Goal: Task Accomplishment & Management: Manage account settings

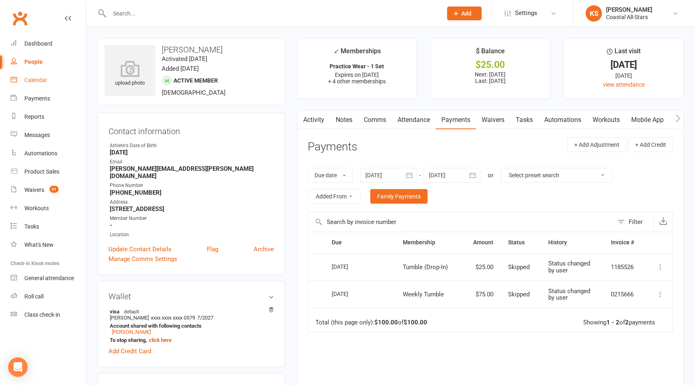
click at [36, 81] on div "Calendar" at bounding box center [35, 80] width 23 height 7
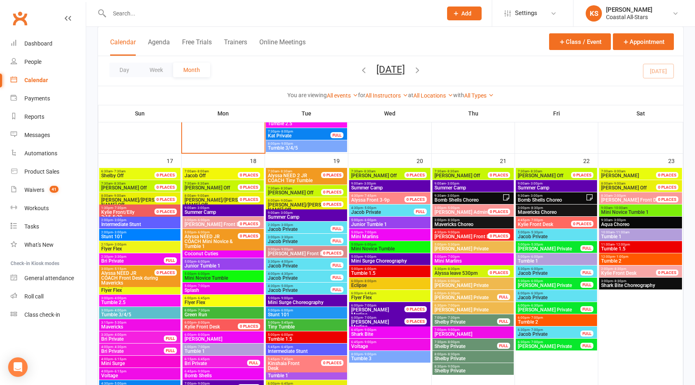
scroll to position [1099, 0]
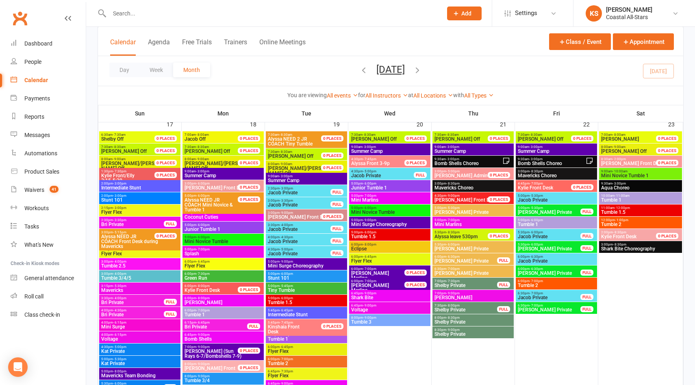
click at [553, 150] on span "Summer Camp" at bounding box center [556, 151] width 78 height 5
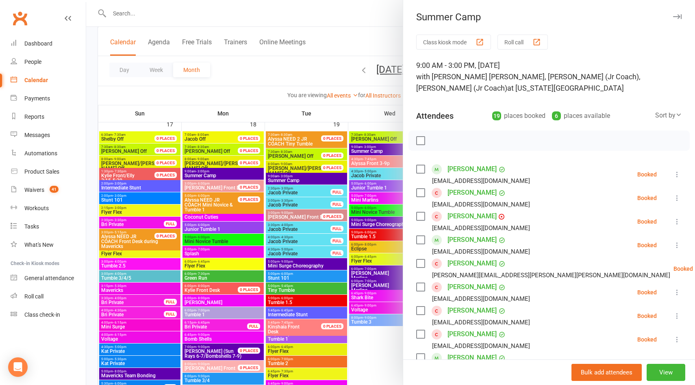
click at [324, 70] on div at bounding box center [390, 192] width 609 height 385
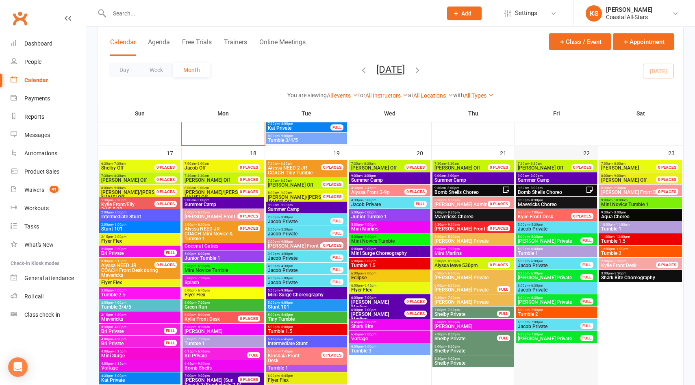
scroll to position [1081, 0]
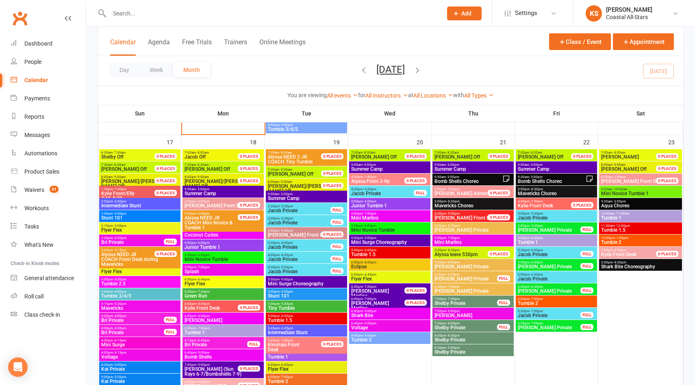
click at [545, 203] on span "Kylie Front Desk" at bounding box center [535, 206] width 35 height 6
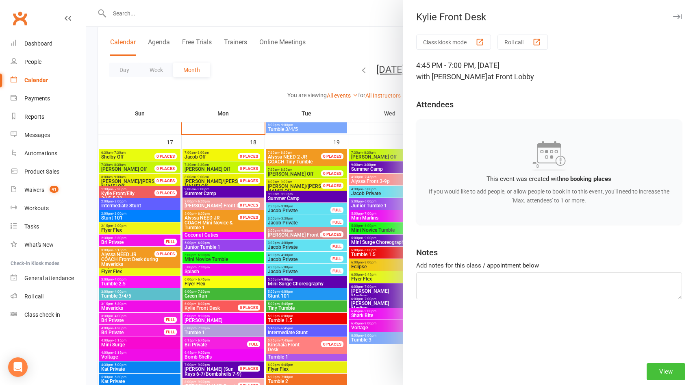
click at [672, 369] on button "View" at bounding box center [666, 371] width 39 height 17
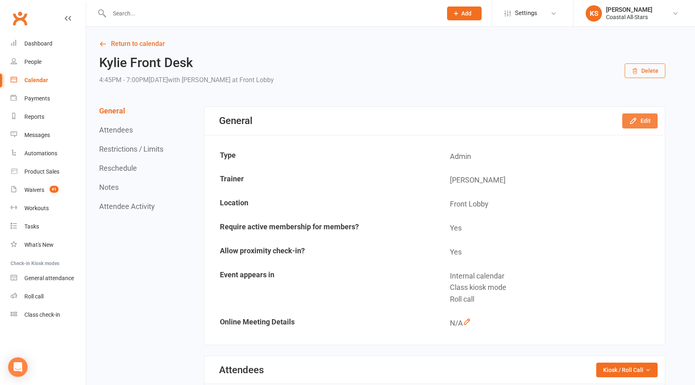
click at [634, 114] on button "Edit" at bounding box center [639, 120] width 35 height 15
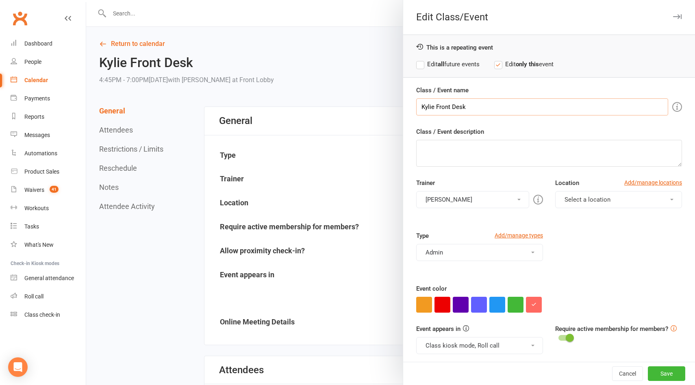
click at [426, 106] on input "Kylie Front Desk" at bounding box center [542, 106] width 252 height 17
type input "[PERSON_NAME] Front Desk"
click at [433, 200] on button "[PERSON_NAME]" at bounding box center [472, 199] width 113 height 17
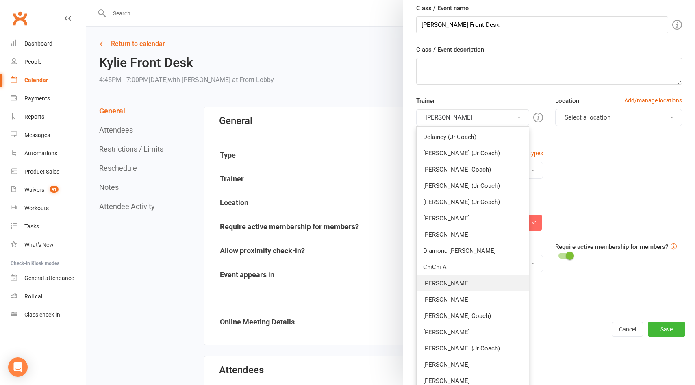
click at [439, 279] on link "[PERSON_NAME]" at bounding box center [473, 283] width 112 height 16
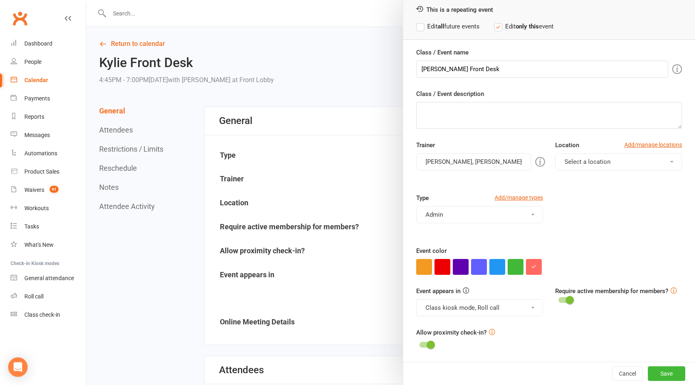
click at [450, 166] on button "[PERSON_NAME], [PERSON_NAME]" at bounding box center [473, 161] width 115 height 17
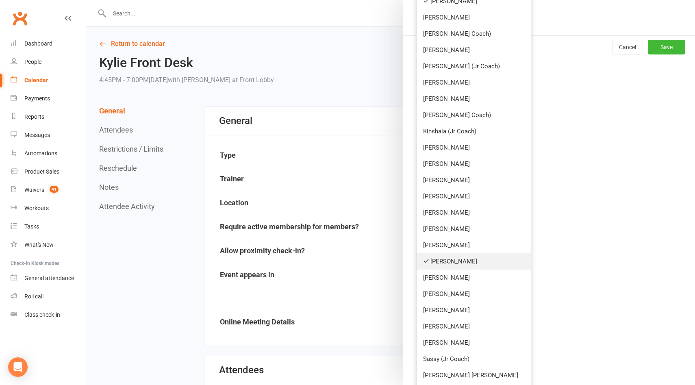
click at [446, 267] on link "[PERSON_NAME]" at bounding box center [474, 261] width 114 height 16
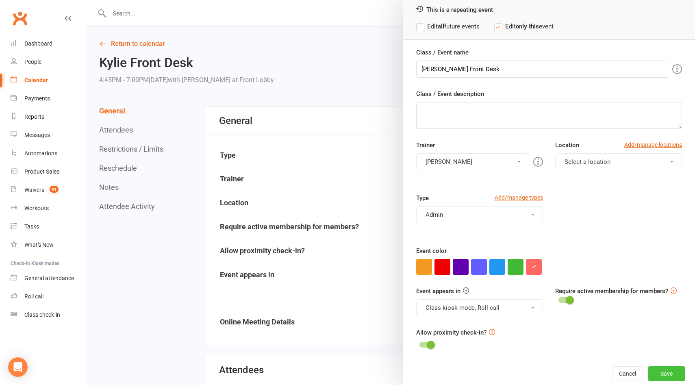
click at [655, 371] on button "Save" at bounding box center [666, 373] width 37 height 15
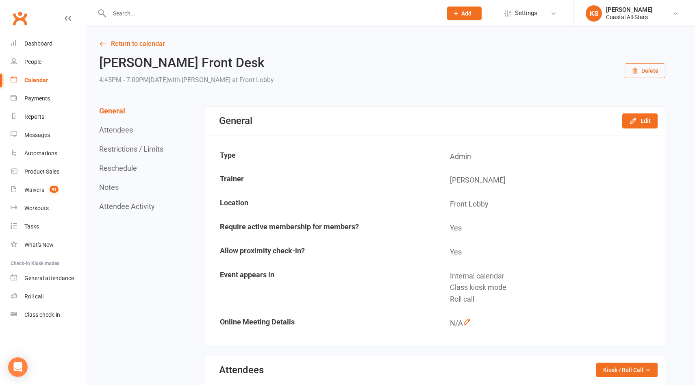
click at [169, 13] on input "text" at bounding box center [272, 13] width 330 height 11
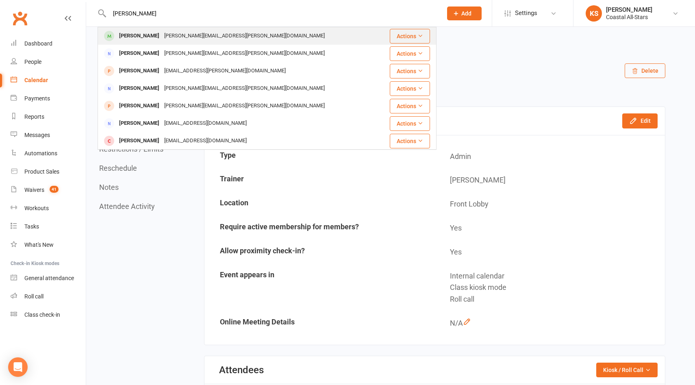
type input "[PERSON_NAME]"
click at [167, 35] on div "[PERSON_NAME][EMAIL_ADDRESS][PERSON_NAME][DOMAIN_NAME]" at bounding box center [244, 36] width 165 height 12
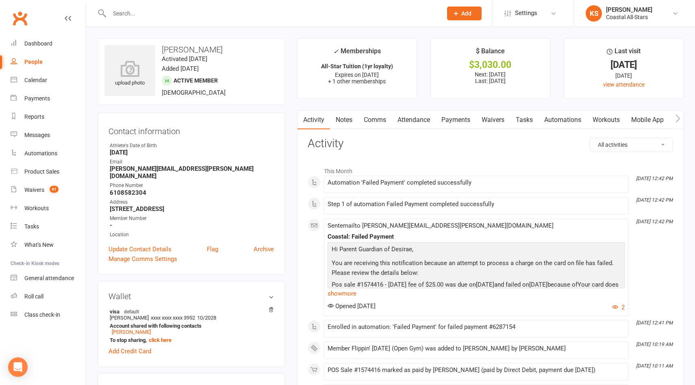
click at [499, 119] on link "Waivers" at bounding box center [493, 120] width 34 height 19
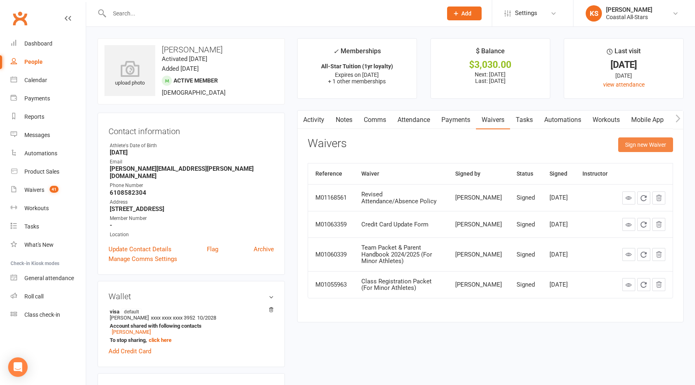
click at [651, 145] on button "Sign new Waiver" at bounding box center [645, 144] width 55 height 15
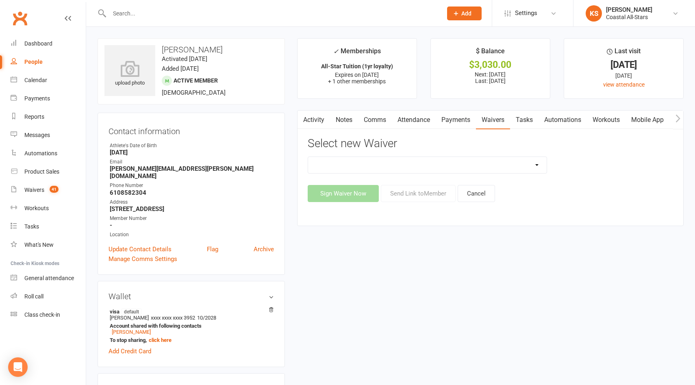
click at [536, 169] on select "AcroYoga 757 Special Event Waiver ACS Event Waiver ([DATE]) Adult 757 Event Wai…" at bounding box center [427, 165] width 239 height 16
select select "5626"
click at [427, 192] on button "Send Link to Member" at bounding box center [418, 193] width 75 height 17
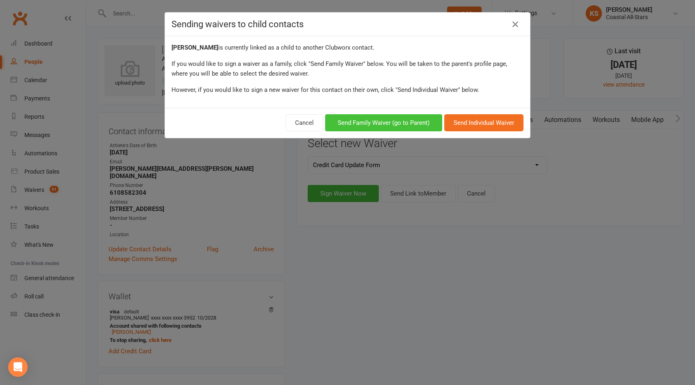
click at [408, 127] on button "Send Family Waiver (go to Parent)" at bounding box center [383, 122] width 117 height 17
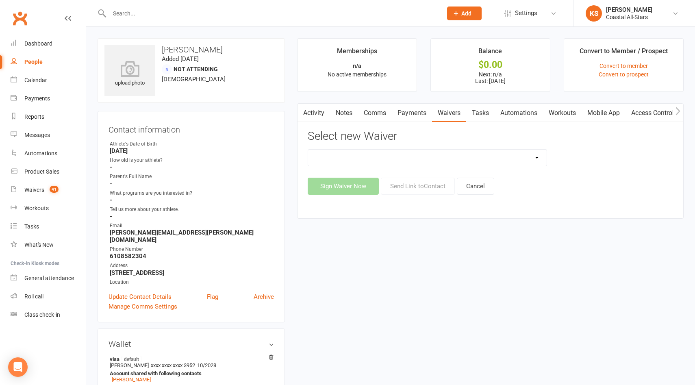
click at [538, 158] on select "AcroYoga 757 Special Event Waiver ACS Event Waiver ([DATE]) Adult 757 Event Wai…" at bounding box center [427, 158] width 239 height 16
select select "5626"
click at [437, 185] on button "Send Link to Contact" at bounding box center [418, 186] width 74 height 17
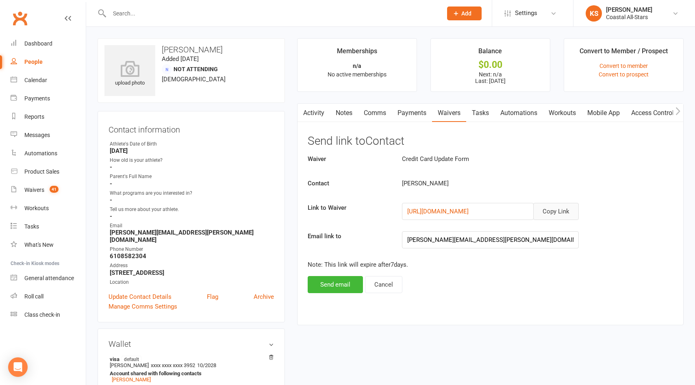
click at [562, 211] on button "Copy Link" at bounding box center [556, 211] width 46 height 17
click at [28, 189] on div "Waivers" at bounding box center [34, 190] width 20 height 7
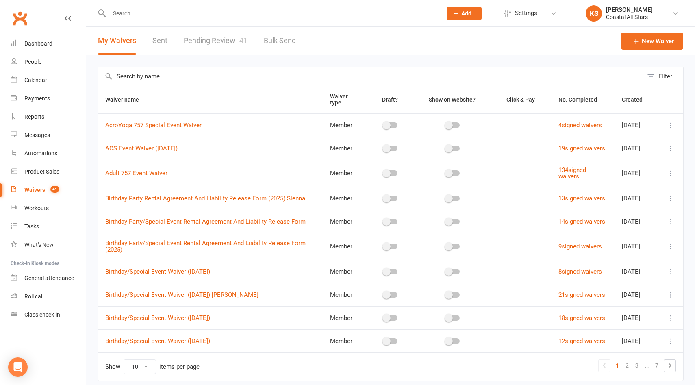
click at [209, 34] on link "Pending Review 41" at bounding box center [216, 41] width 64 height 28
select select "25"
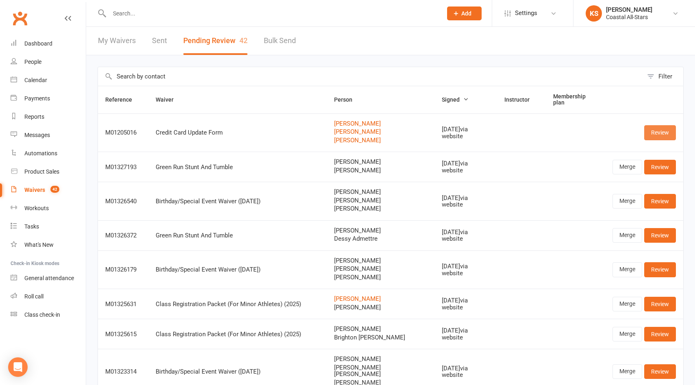
click at [656, 130] on link "Review" at bounding box center [660, 132] width 32 height 15
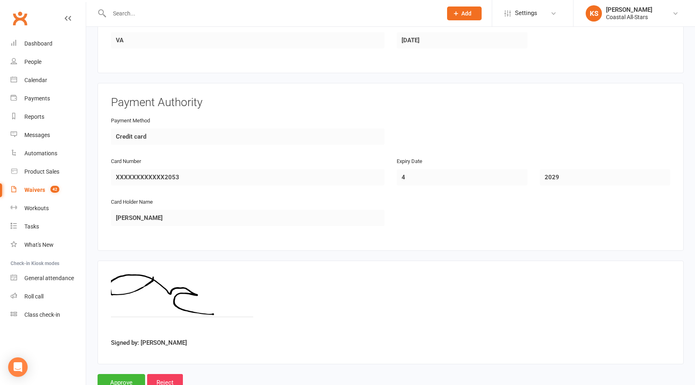
scroll to position [916, 0]
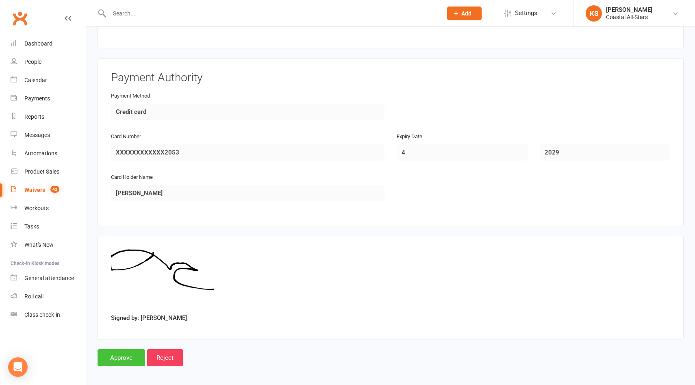
click at [125, 349] on input "Approve" at bounding box center [122, 357] width 48 height 17
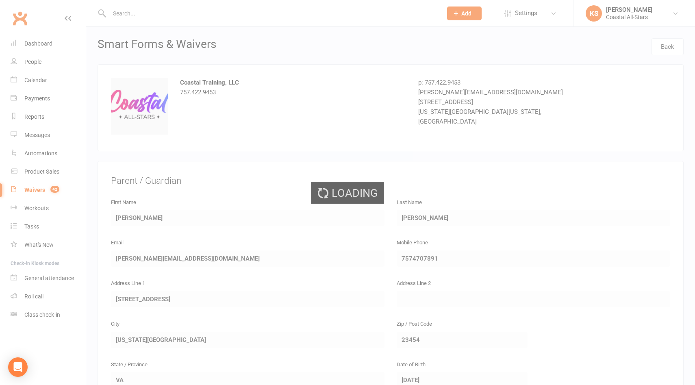
select select "25"
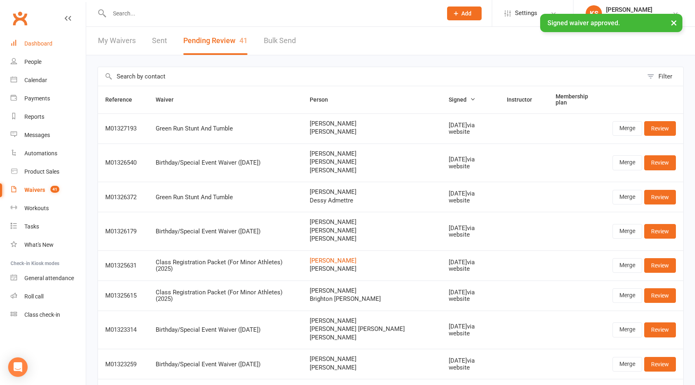
click at [33, 42] on div "Dashboard" at bounding box center [38, 43] width 28 height 7
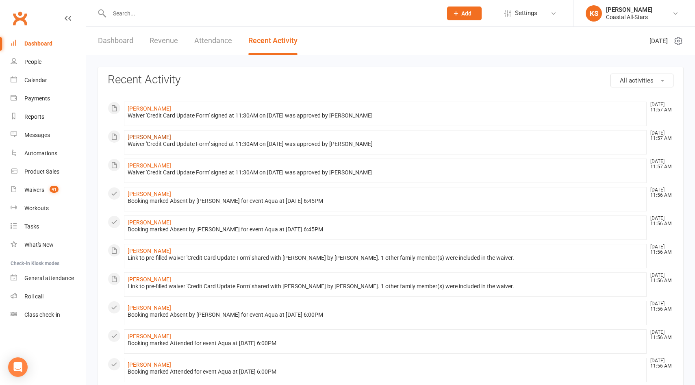
click at [150, 139] on link "[PERSON_NAME]" at bounding box center [149, 137] width 43 height 7
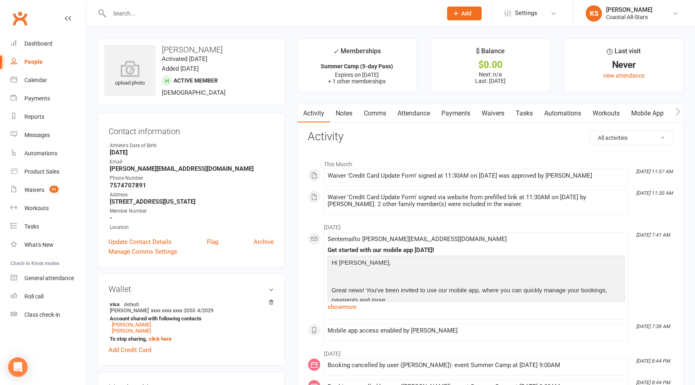
click at [293, 15] on input "text" at bounding box center [272, 13] width 330 height 11
click at [31, 74] on link "Calendar" at bounding box center [48, 80] width 75 height 18
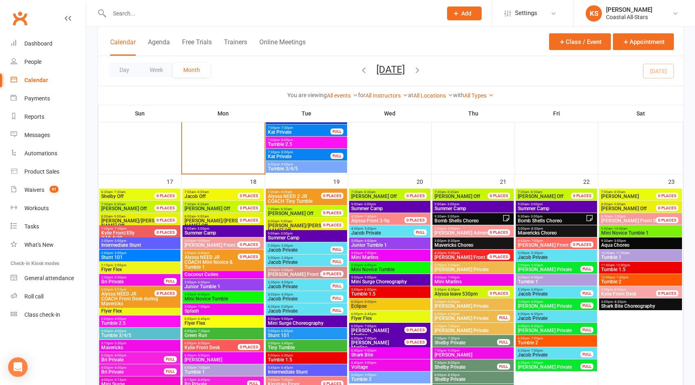
scroll to position [1044, 0]
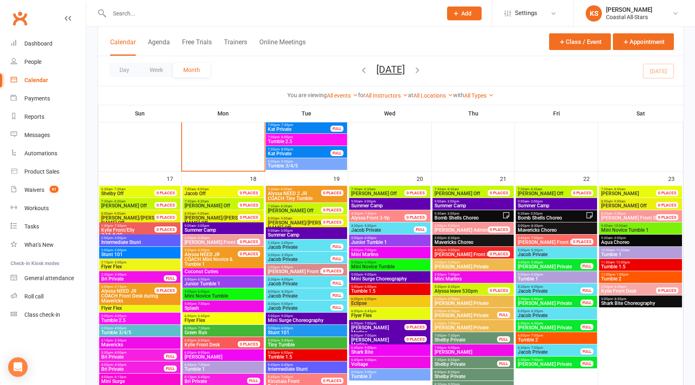
click at [234, 224] on span "9:00am - 3:00pm" at bounding box center [223, 226] width 78 height 4
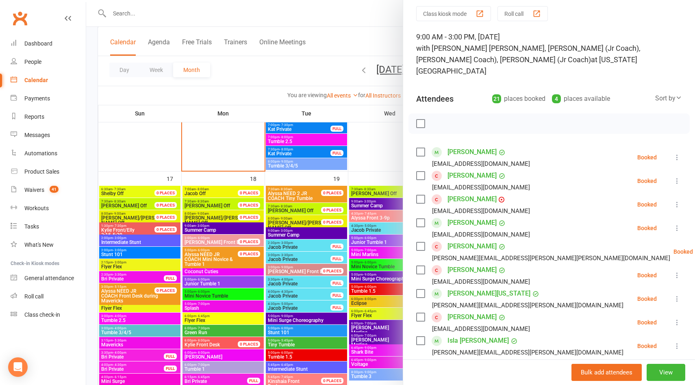
scroll to position [0, 0]
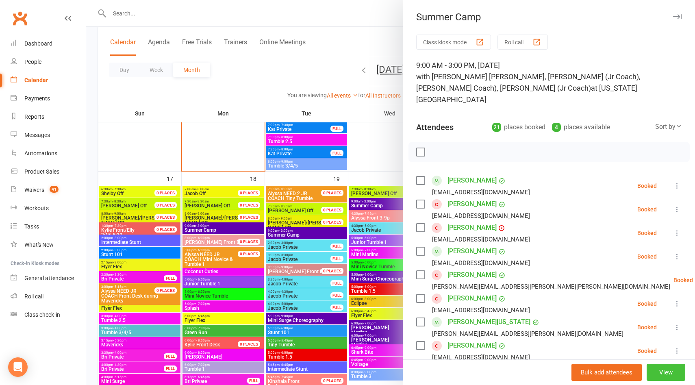
click at [666, 368] on button "View" at bounding box center [666, 372] width 39 height 17
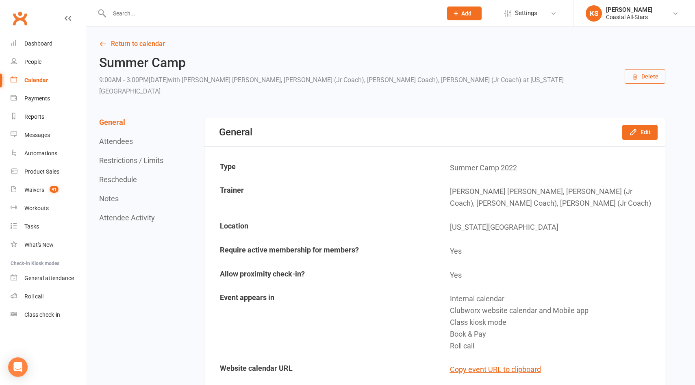
click at [180, 16] on input "text" at bounding box center [272, 13] width 330 height 11
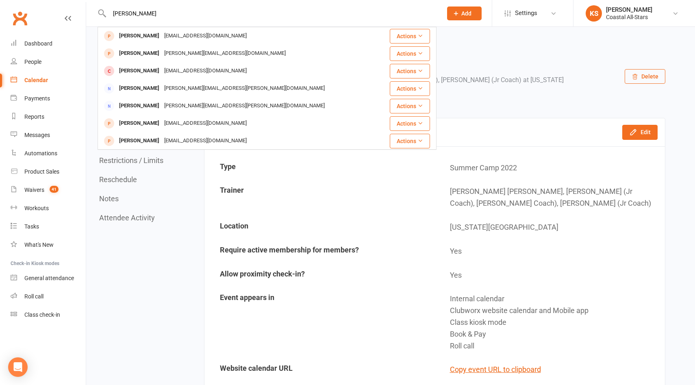
type input "[PERSON_NAME]"
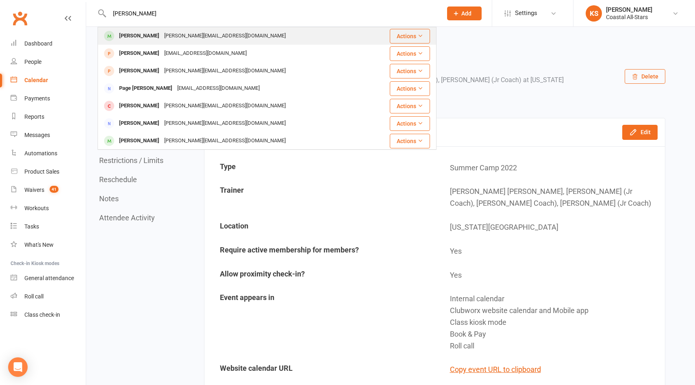
click at [162, 35] on div "[PERSON_NAME][EMAIL_ADDRESS][DOMAIN_NAME]" at bounding box center [225, 36] width 126 height 12
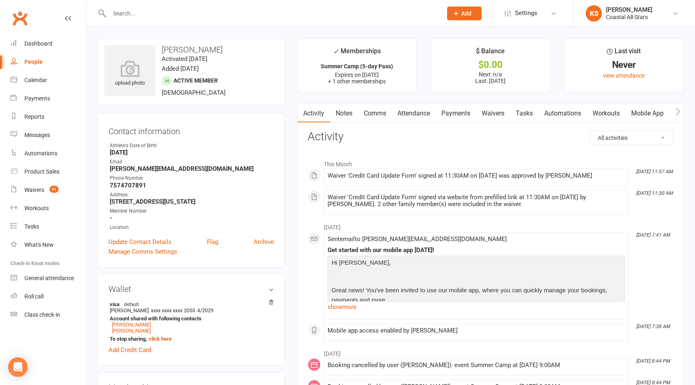
click at [460, 111] on link "Payments" at bounding box center [456, 113] width 40 height 19
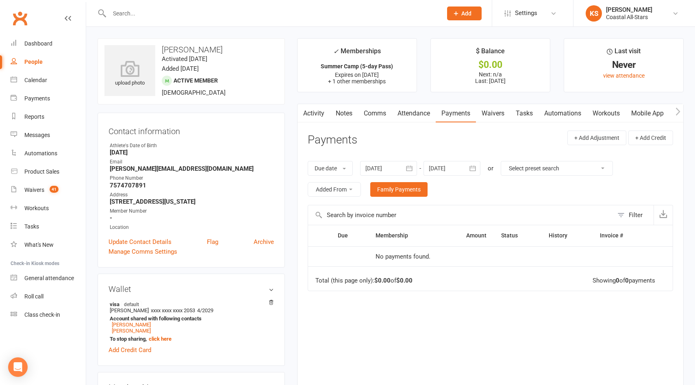
click at [404, 167] on button "button" at bounding box center [409, 168] width 15 height 15
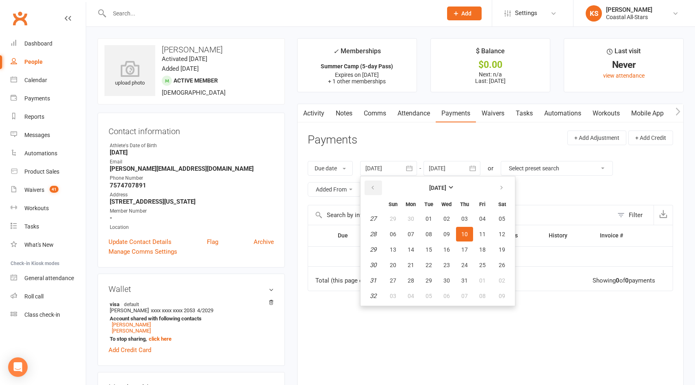
click at [376, 185] on icon "button" at bounding box center [373, 188] width 6 height 7
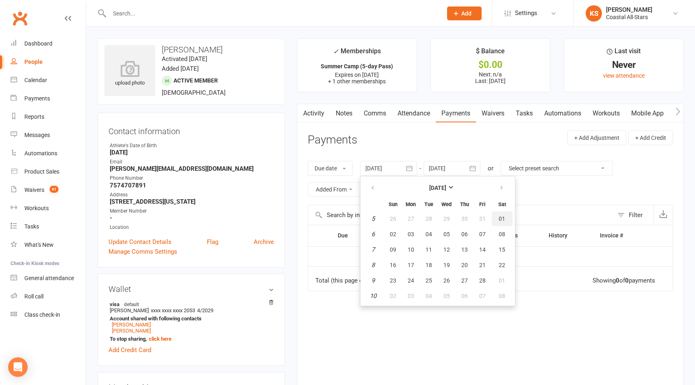
click at [508, 215] on button "01" at bounding box center [502, 218] width 21 height 15
type input "[DATE]"
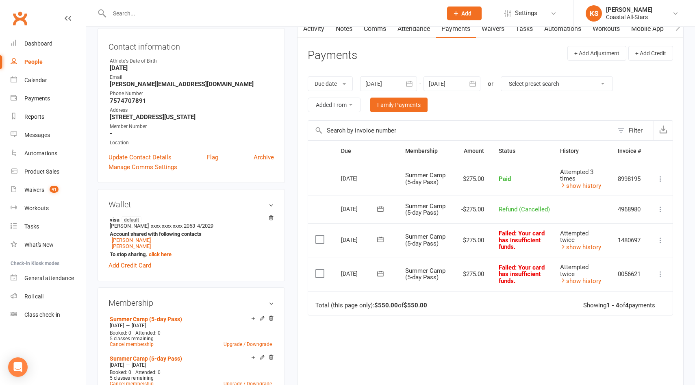
scroll to position [85, 0]
click at [663, 277] on icon at bounding box center [660, 273] width 8 height 8
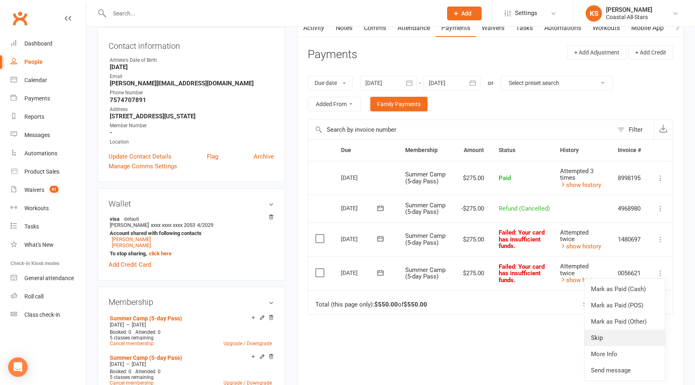
click at [620, 346] on link "Skip" at bounding box center [624, 338] width 80 height 16
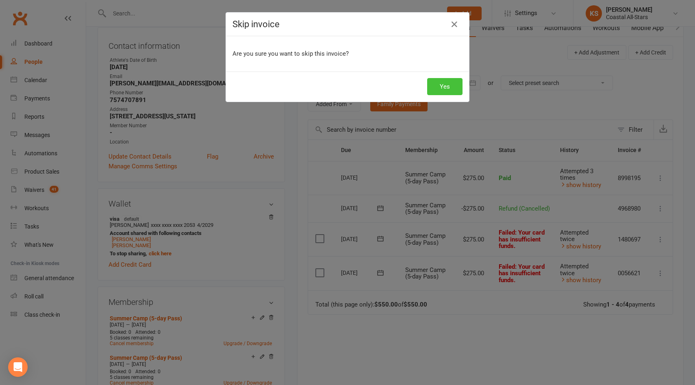
click at [447, 87] on button "Yes" at bounding box center [444, 86] width 35 height 17
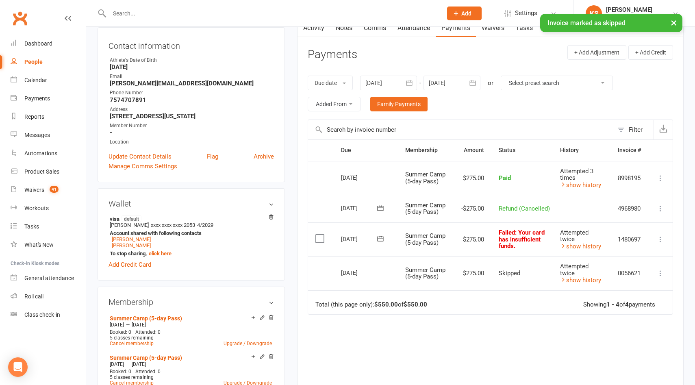
click at [659, 243] on icon at bounding box center [660, 239] width 8 height 8
click at [607, 311] on link "Skip" at bounding box center [624, 304] width 80 height 16
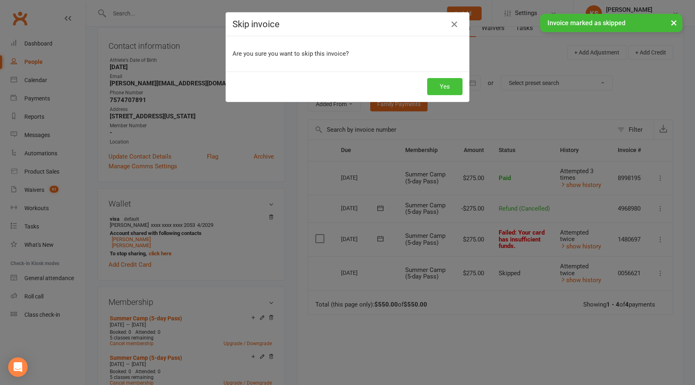
click at [435, 79] on button "Yes" at bounding box center [444, 86] width 35 height 17
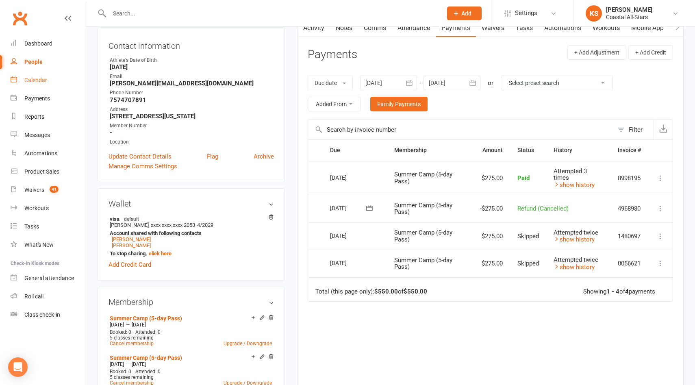
click at [35, 81] on div "Calendar" at bounding box center [35, 80] width 23 height 7
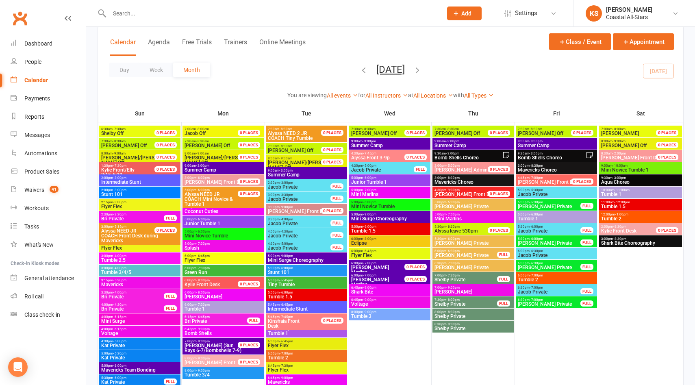
scroll to position [1087, 0]
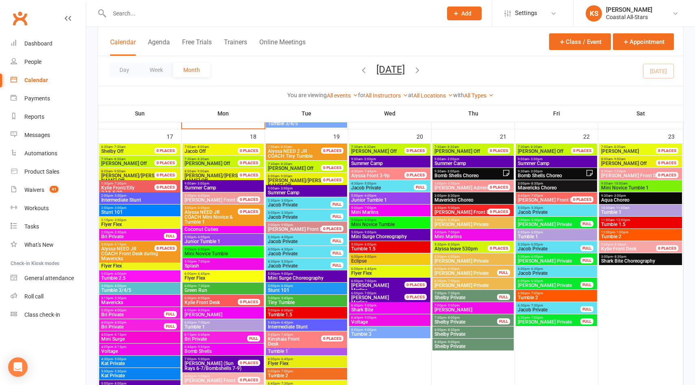
click at [230, 185] on span "Summer Camp" at bounding box center [223, 187] width 78 height 5
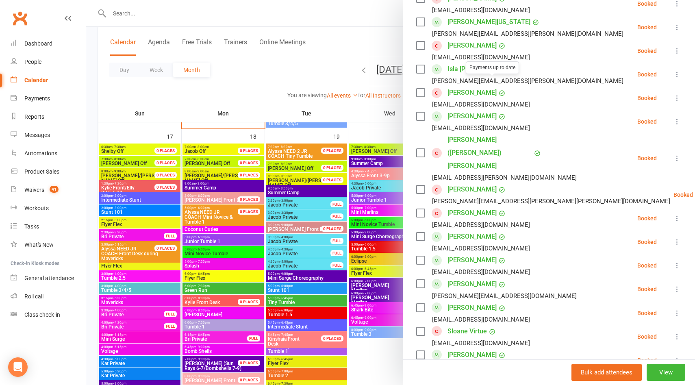
scroll to position [418, 0]
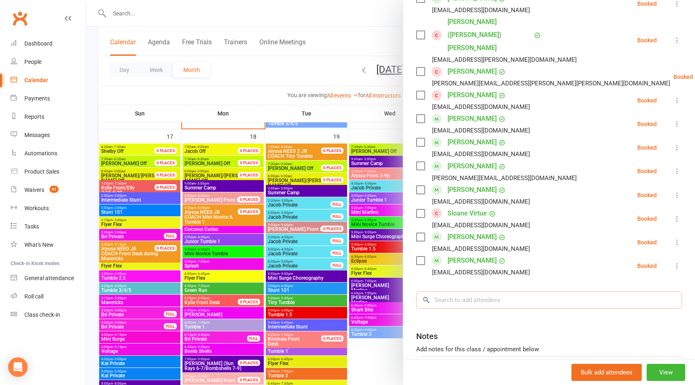
click at [467, 291] on input "search" at bounding box center [549, 299] width 266 height 17
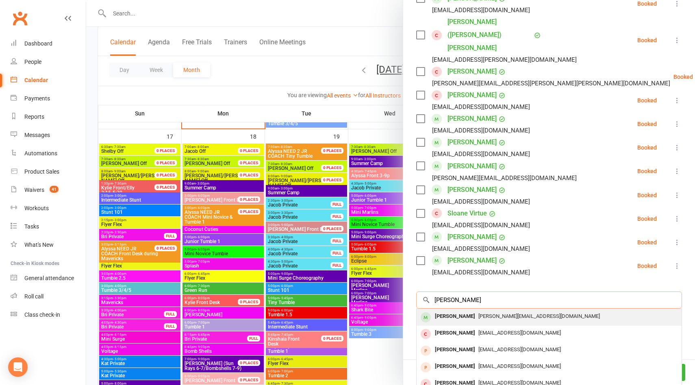
type input "[PERSON_NAME]"
click at [468, 311] on div "[PERSON_NAME]" at bounding box center [455, 317] width 47 height 12
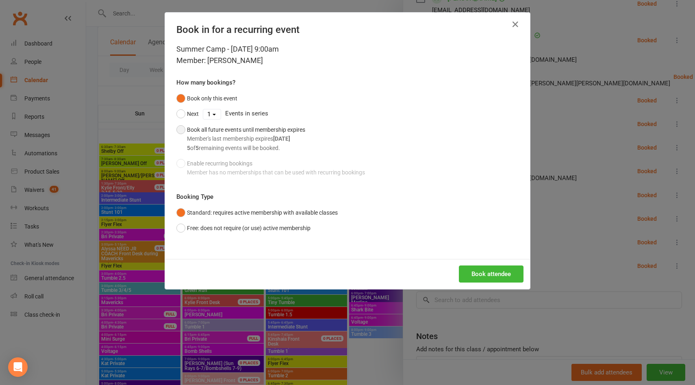
click at [255, 144] on div "5 of 5 remaining events will be booked." at bounding box center [246, 147] width 118 height 9
click at [263, 233] on button "Free: does not require (or use) active membership" at bounding box center [243, 227] width 134 height 15
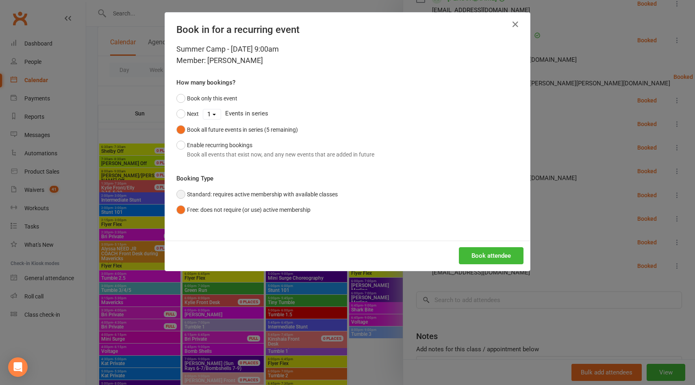
click at [273, 188] on button "Standard: requires active membership with available classes" at bounding box center [256, 194] width 161 height 15
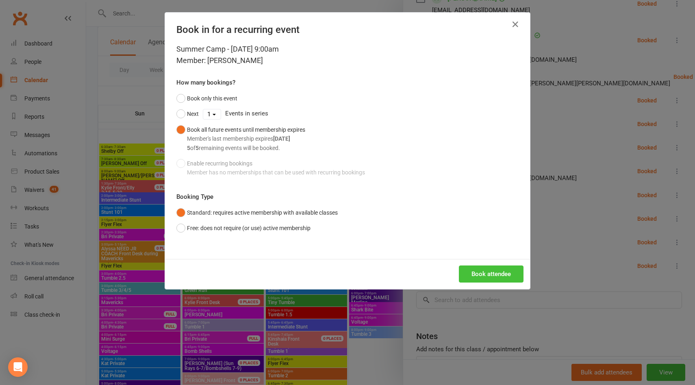
click at [479, 269] on button "Book attendee" at bounding box center [491, 273] width 65 height 17
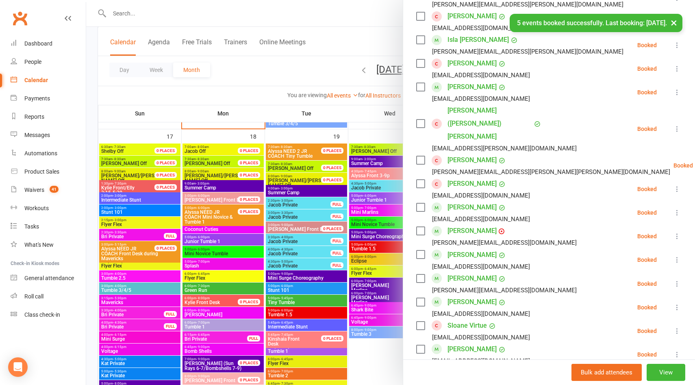
scroll to position [328, 0]
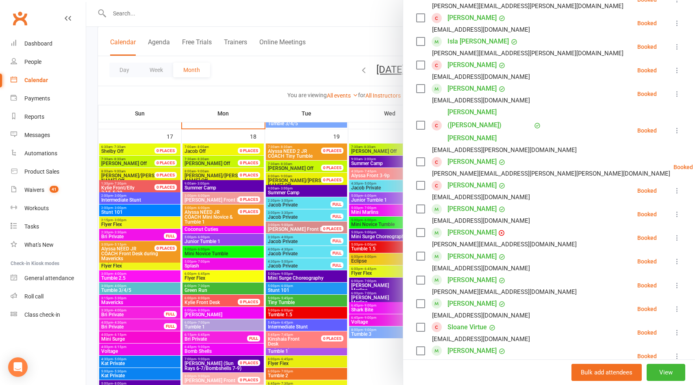
click at [479, 226] on link "[PERSON_NAME]" at bounding box center [471, 232] width 49 height 13
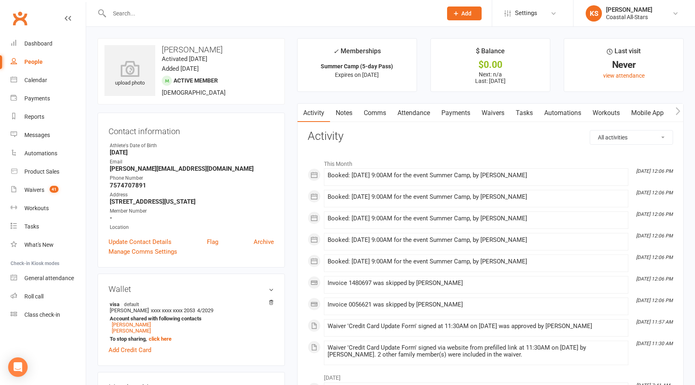
click at [458, 117] on link "Payments" at bounding box center [456, 113] width 40 height 19
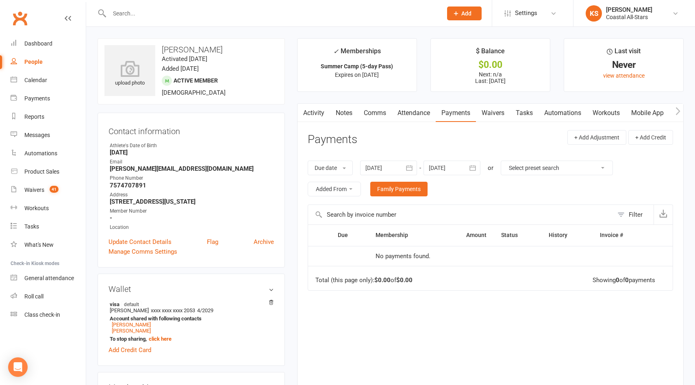
scroll to position [7, 0]
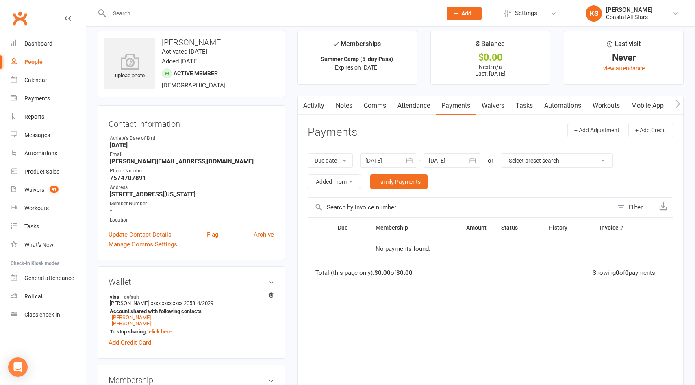
click at [399, 158] on div at bounding box center [388, 160] width 57 height 15
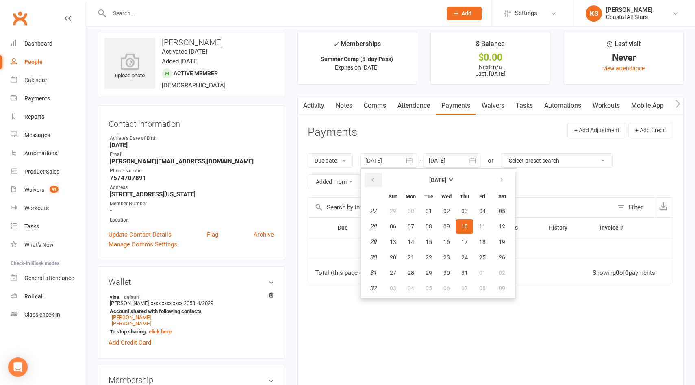
click at [378, 174] on button "button" at bounding box center [373, 180] width 17 height 15
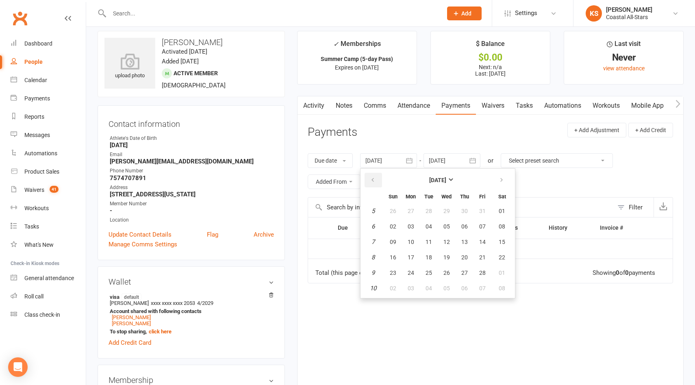
click at [378, 174] on button "button" at bounding box center [373, 180] width 17 height 15
click at [446, 213] on span "01" at bounding box center [446, 211] width 7 height 7
type input "[DATE]"
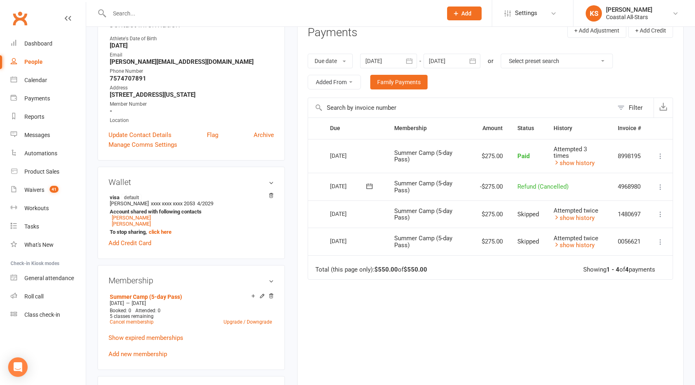
scroll to position [108, 0]
click at [271, 295] on icon at bounding box center [271, 295] width 6 height 6
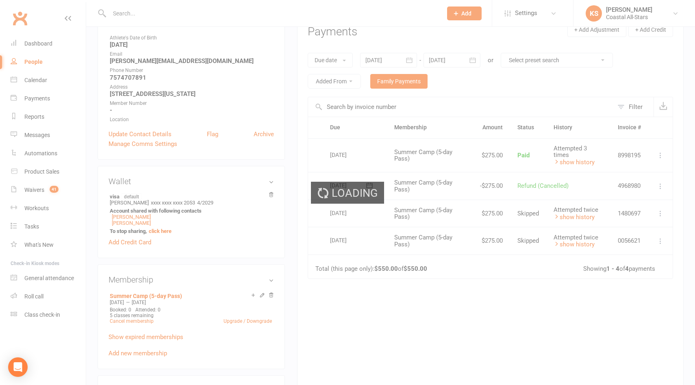
scroll to position [106, 0]
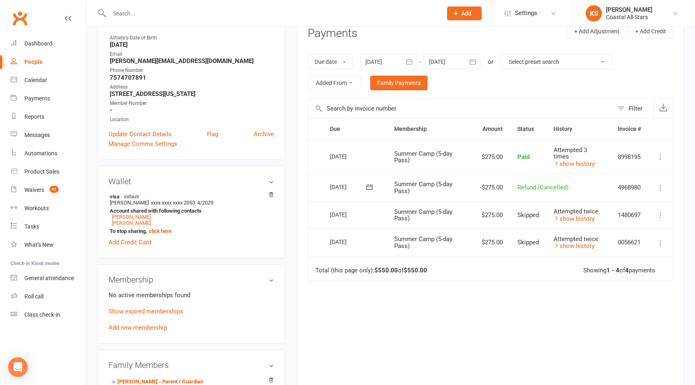
click at [315, 16] on input "text" at bounding box center [272, 13] width 330 height 11
type input "m"
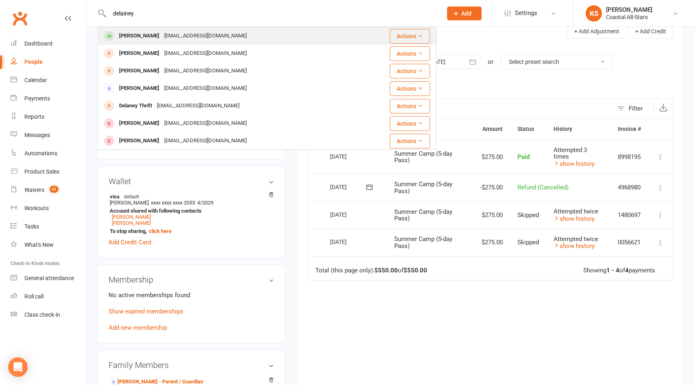
type input "delainey"
click at [297, 39] on div "[PERSON_NAME] [EMAIL_ADDRESS][DOMAIN_NAME]" at bounding box center [233, 36] width 271 height 17
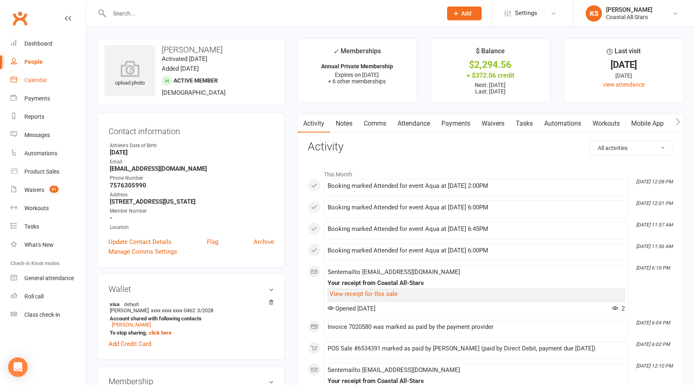
click at [37, 78] on div "Calendar" at bounding box center [35, 80] width 23 height 7
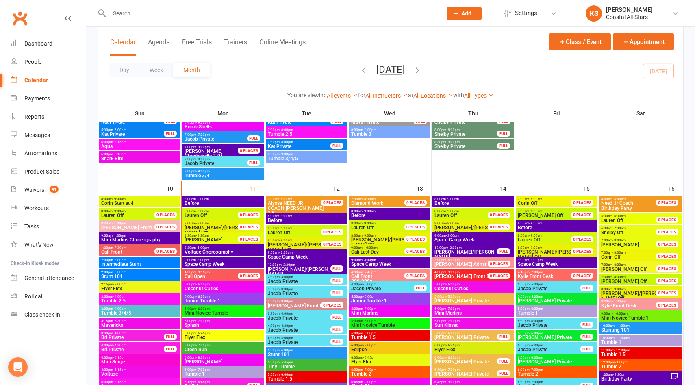
scroll to position [681, 0]
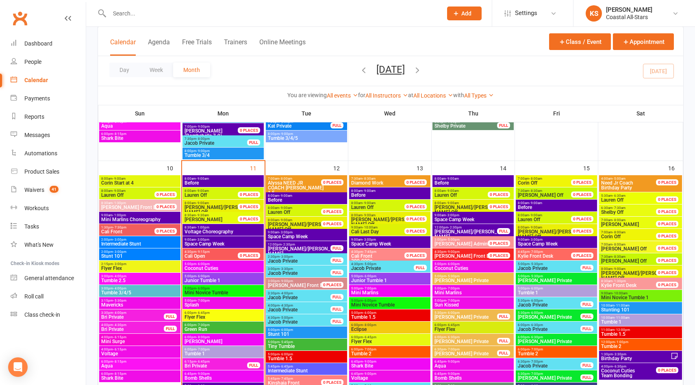
click at [210, 291] on span "Mini Novice Tumble" at bounding box center [223, 292] width 78 height 5
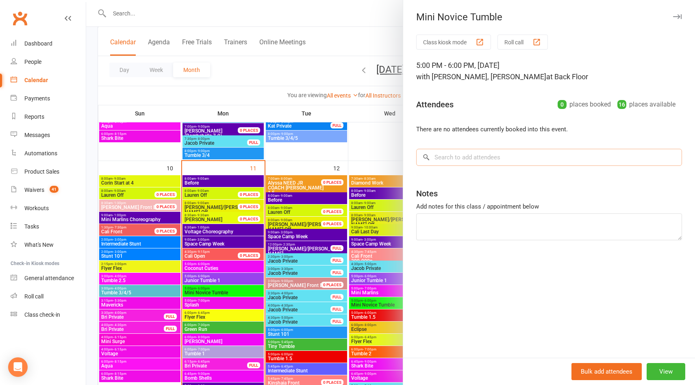
click at [453, 157] on input "search" at bounding box center [549, 157] width 266 height 17
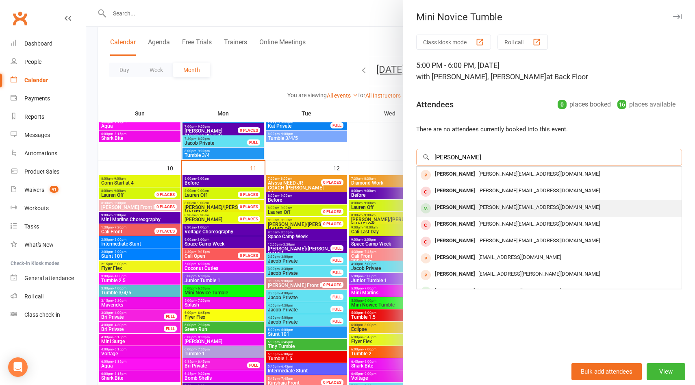
type input "[PERSON_NAME]"
click at [447, 207] on div "[PERSON_NAME]" at bounding box center [455, 208] width 47 height 12
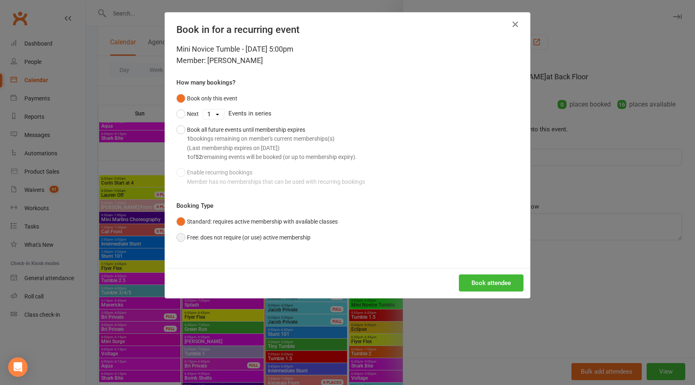
click at [254, 239] on button "Free: does not require (or use) active membership" at bounding box center [243, 237] width 134 height 15
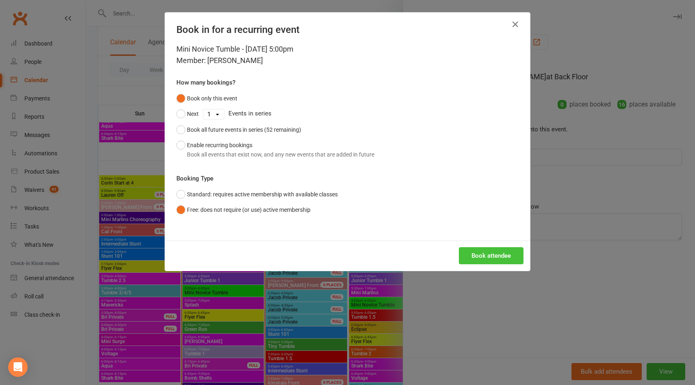
click at [484, 253] on button "Book attendee" at bounding box center [491, 255] width 65 height 17
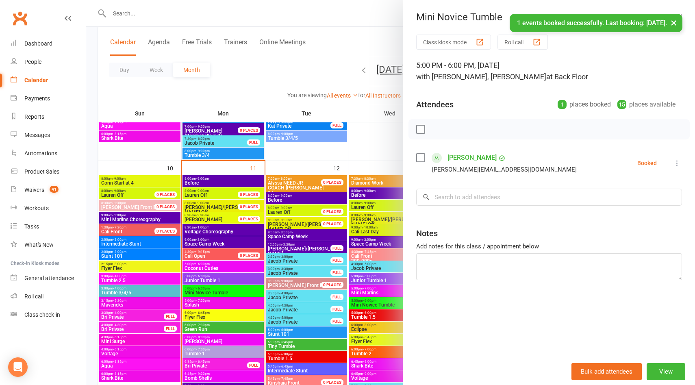
click at [470, 187] on div "Class kiosk mode Roll call 5:00 PM - 6:00 PM, [DATE] with [PERSON_NAME], [PERSO…" at bounding box center [549, 196] width 292 height 323
click at [463, 198] on input "search" at bounding box center [549, 197] width 266 height 17
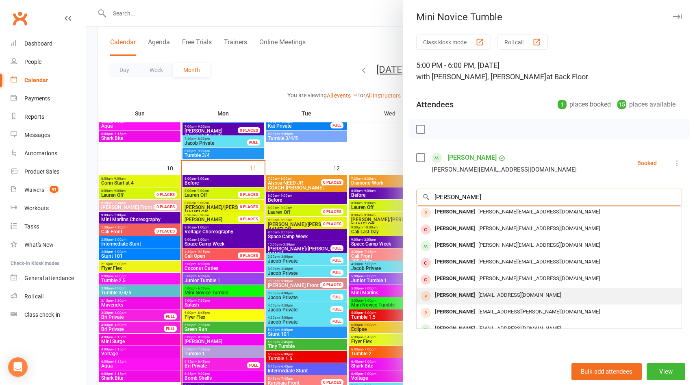
scroll to position [0, 0]
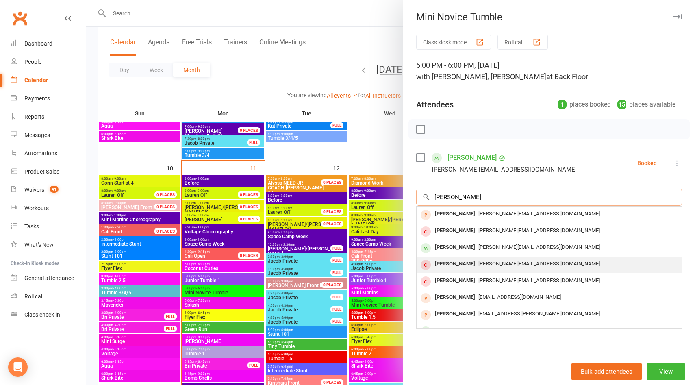
type input "[PERSON_NAME]"
click at [474, 261] on div "[PERSON_NAME]" at bounding box center [455, 264] width 47 height 12
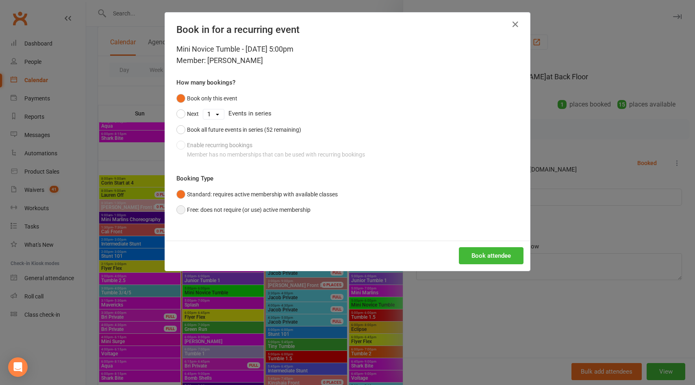
click at [295, 213] on button "Free: does not require (or use) active membership" at bounding box center [243, 209] width 134 height 15
click at [504, 254] on button "Book attendee" at bounding box center [491, 255] width 65 height 17
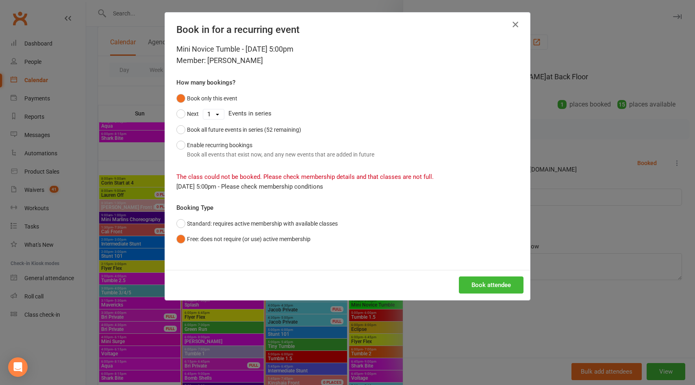
click at [514, 23] on icon "button" at bounding box center [515, 25] width 10 height 10
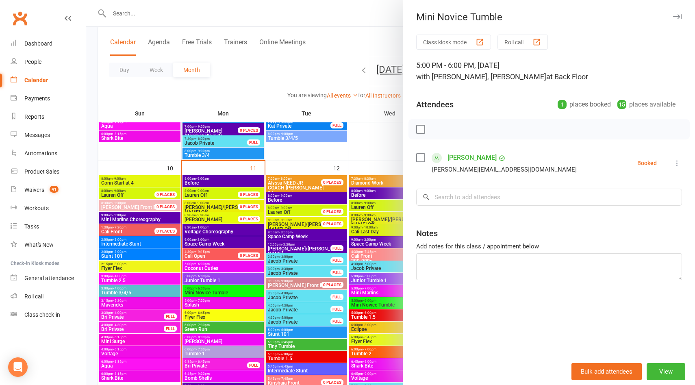
click at [293, 8] on div at bounding box center [390, 192] width 609 height 385
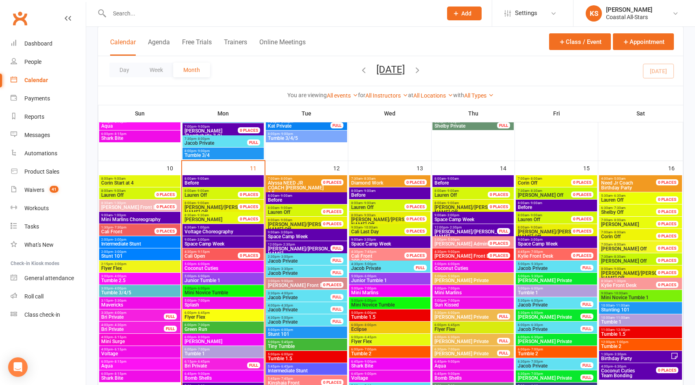
click at [274, 11] on input "text" at bounding box center [272, 13] width 330 height 11
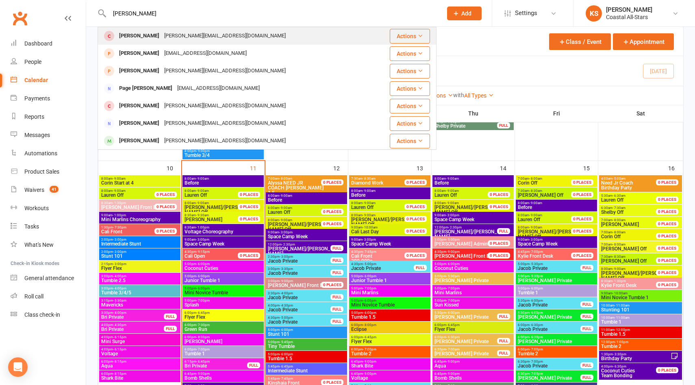
type input "[PERSON_NAME]"
click at [263, 39] on div "[PERSON_NAME] [PERSON_NAME][EMAIL_ADDRESS][DOMAIN_NAME]" at bounding box center [233, 36] width 271 height 17
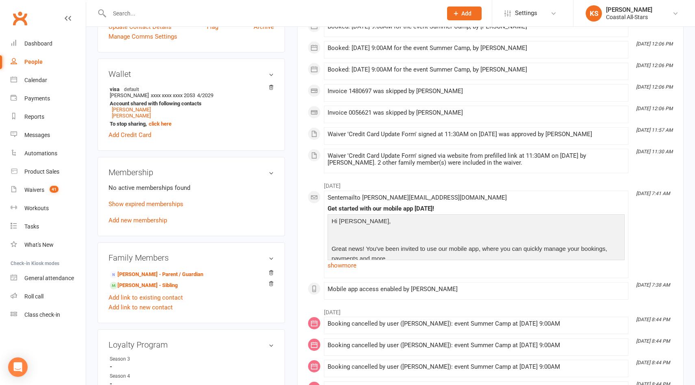
scroll to position [236, 0]
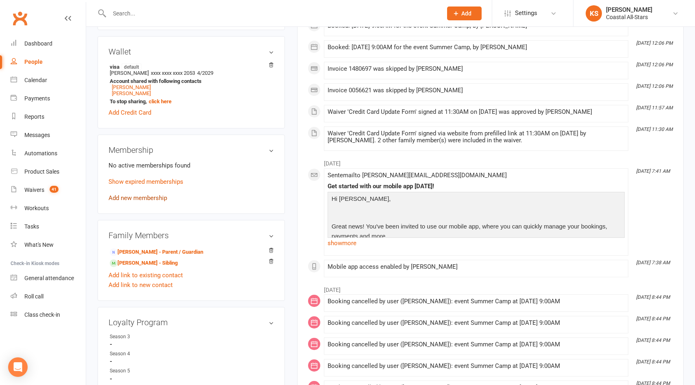
click at [128, 198] on link "Add new membership" at bounding box center [138, 197] width 59 height 7
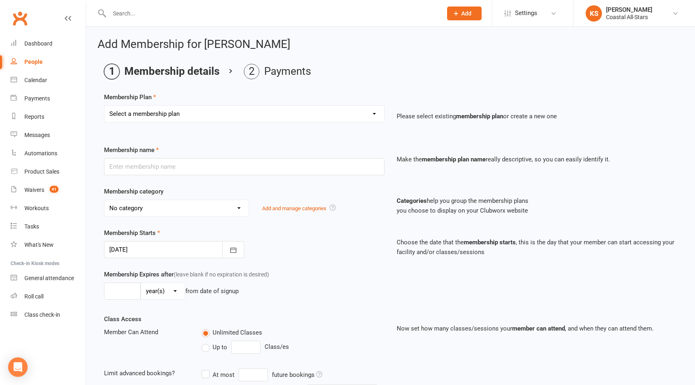
click at [231, 122] on div "Select a membership plan Create new Membership Plan Trial Class Coastal Members…" at bounding box center [244, 113] width 280 height 17
click at [231, 119] on select "Select a membership plan Create new Membership Plan Trial Class Coastal Members…" at bounding box center [244, 114] width 280 height 16
select select "1"
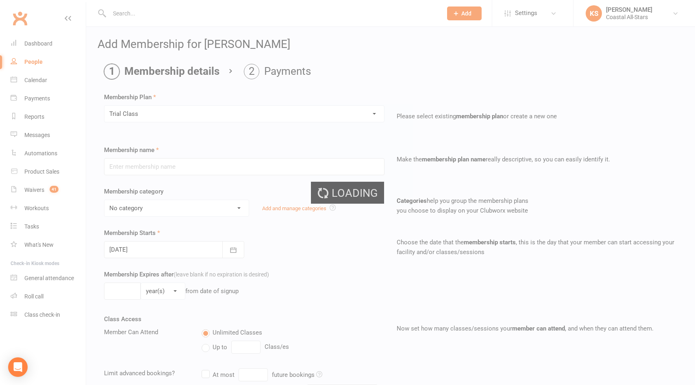
type input "Trial Class"
select select "3"
type input "1"
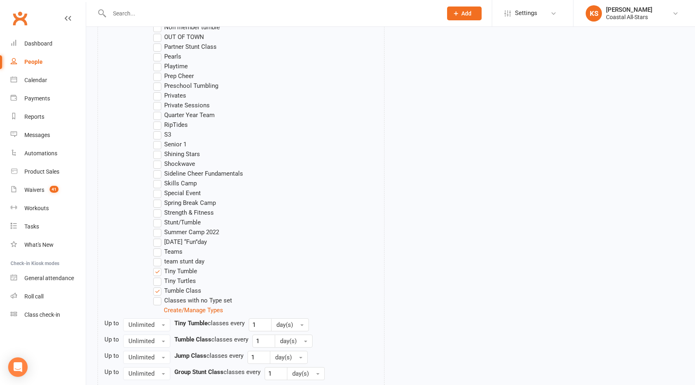
scroll to position [739, 0]
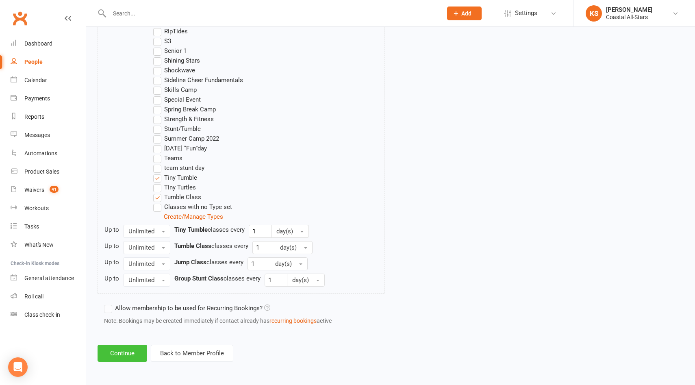
click at [135, 352] on button "Continue" at bounding box center [123, 353] width 50 height 17
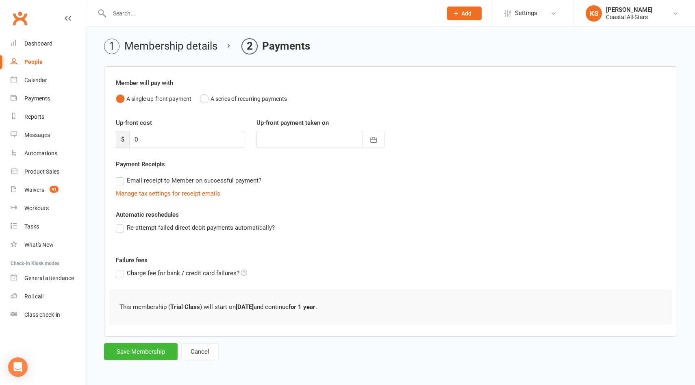
scroll to position [0, 0]
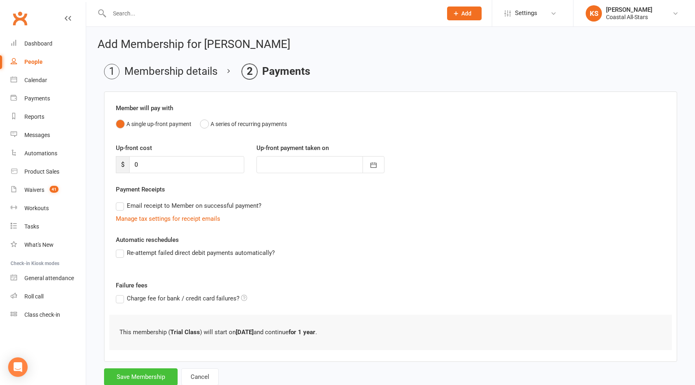
click at [136, 382] on button "Save Membership" at bounding box center [141, 376] width 74 height 17
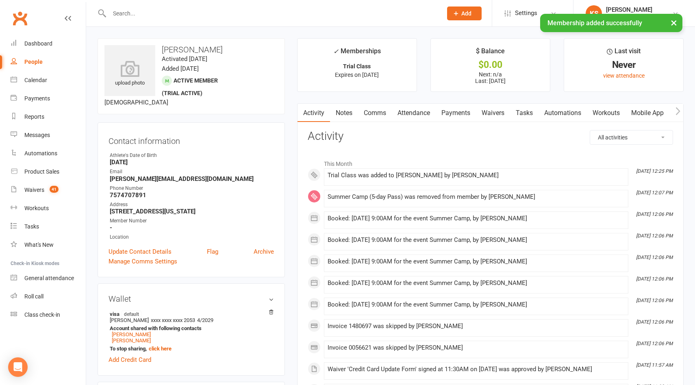
drag, startPoint x: 226, startPoint y: 50, endPoint x: 161, endPoint y: 49, distance: 65.0
click at [161, 48] on h3 "[PERSON_NAME]" at bounding box center [191, 49] width 174 height 9
copy h3 "[PERSON_NAME]"
click at [42, 83] on div "Calendar" at bounding box center [35, 80] width 23 height 7
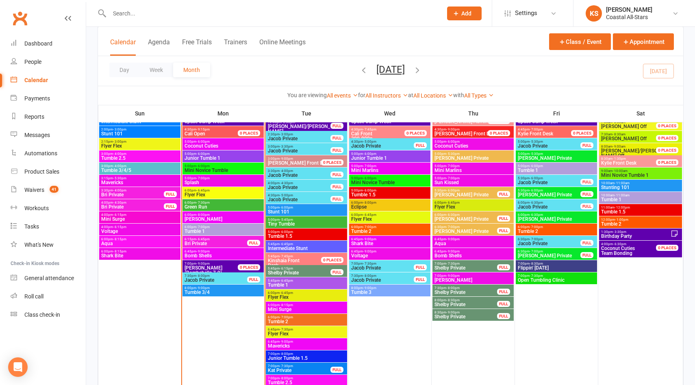
scroll to position [801, 0]
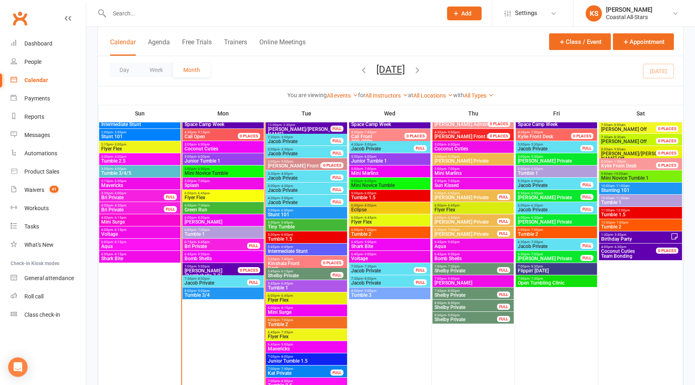
click at [239, 171] on span "Mini Novice Tumble" at bounding box center [223, 173] width 78 height 5
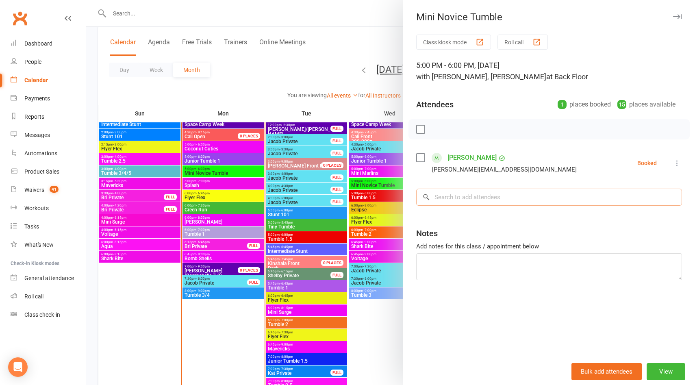
click at [458, 201] on input "search" at bounding box center [549, 197] width 266 height 17
paste input "[PERSON_NAME]"
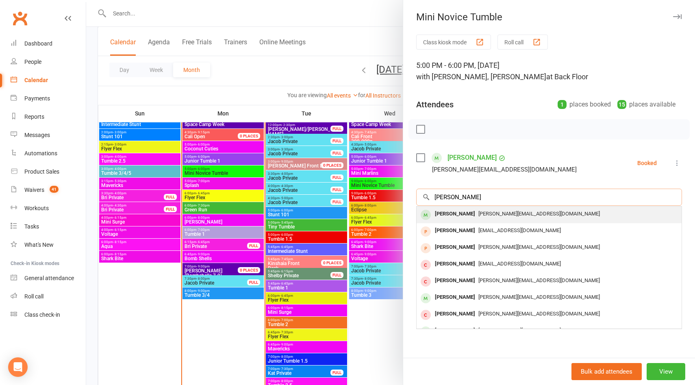
type input "[PERSON_NAME]"
click at [458, 214] on div "[PERSON_NAME]" at bounding box center [455, 214] width 47 height 12
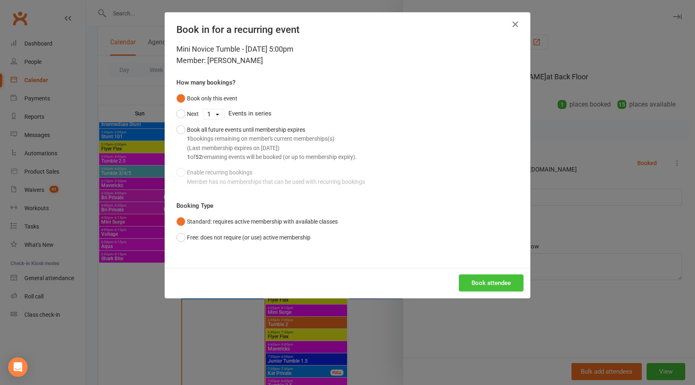
click at [472, 280] on button "Book attendee" at bounding box center [491, 282] width 65 height 17
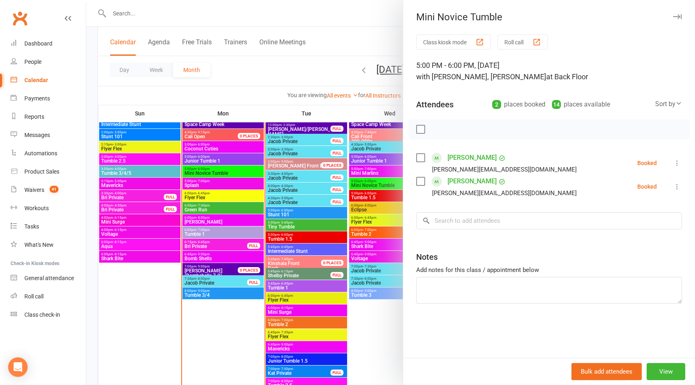
click at [157, 19] on div at bounding box center [390, 192] width 609 height 385
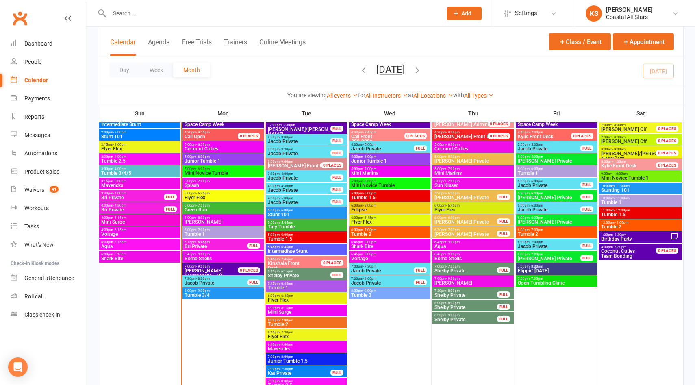
click at [155, 12] on input "text" at bounding box center [272, 13] width 330 height 11
paste input "[EMAIL_ADDRESS][DOMAIN_NAME]"
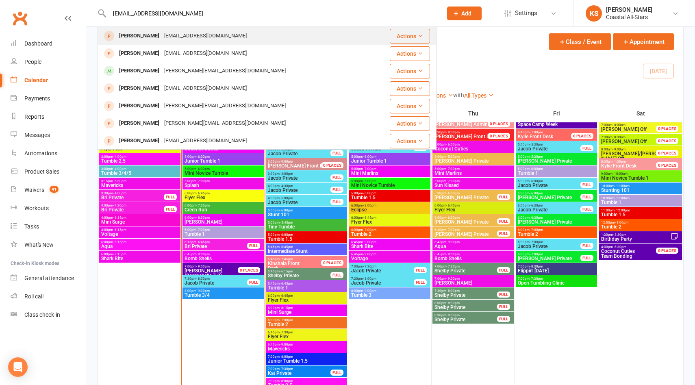
type input "[EMAIL_ADDRESS][DOMAIN_NAME]"
click at [204, 38] on div "[EMAIL_ADDRESS][DOMAIN_NAME]" at bounding box center [205, 36] width 87 height 12
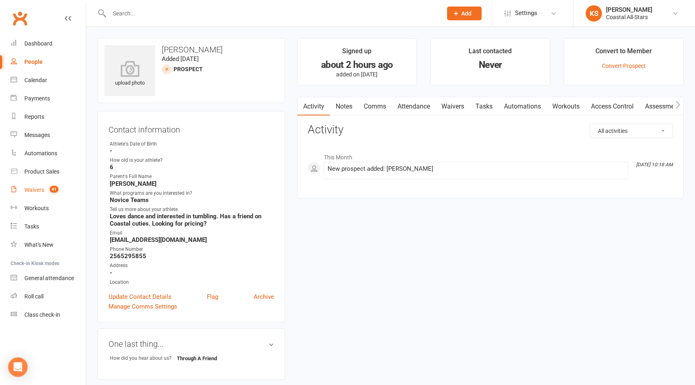
click at [41, 195] on link "Waivers 41" at bounding box center [48, 190] width 75 height 18
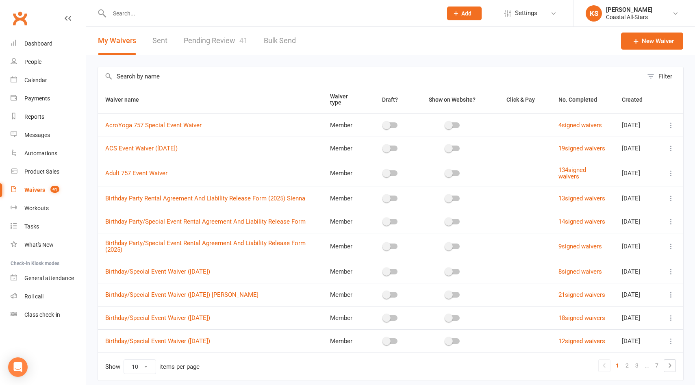
click at [272, 75] on input "text" at bounding box center [370, 76] width 545 height 19
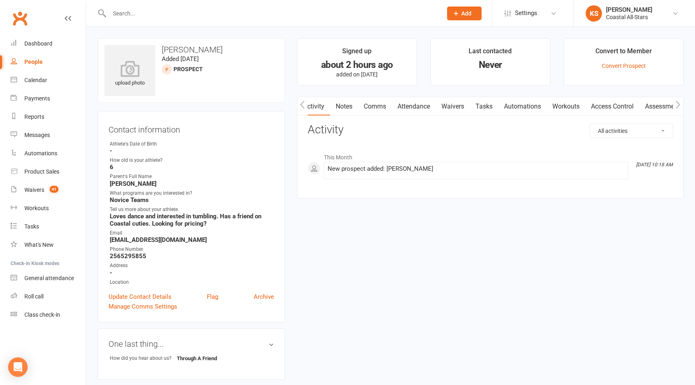
scroll to position [0, 0]
click at [458, 105] on link "Waivers" at bounding box center [452, 106] width 34 height 19
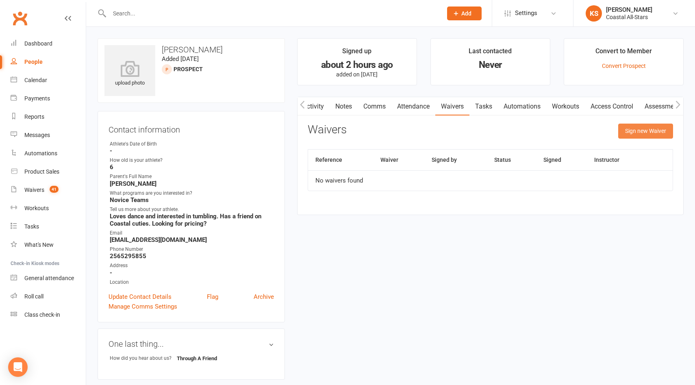
click at [635, 138] on button "Sign new Waiver" at bounding box center [645, 131] width 55 height 15
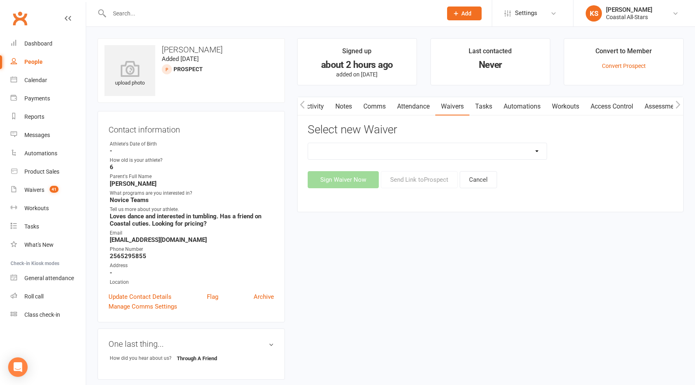
click at [513, 156] on select "AcroYoga 757 Special Event Waiver ACS Event Waiver ([DATE]) Adult 757 Event Wai…" at bounding box center [427, 151] width 239 height 16
select select "13078"
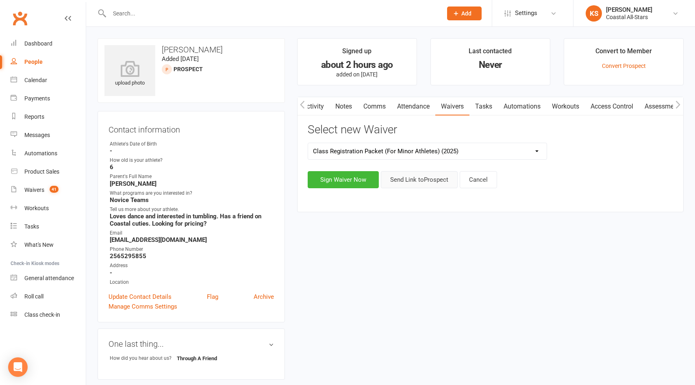
click at [413, 187] on button "Send Link to [GEOGRAPHIC_DATA]" at bounding box center [419, 179] width 77 height 17
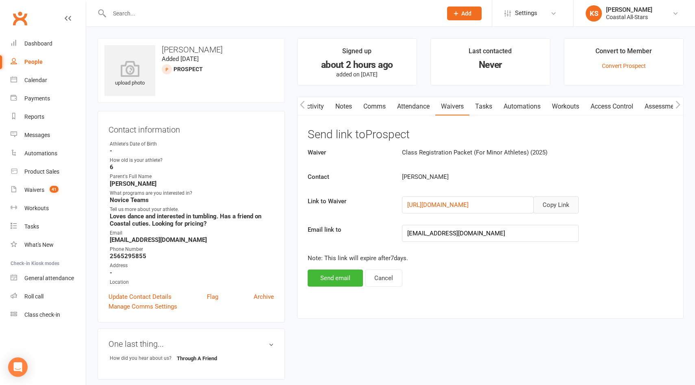
click at [540, 204] on button "Copy Link" at bounding box center [556, 204] width 46 height 17
